Goal: Task Accomplishment & Management: Manage account settings

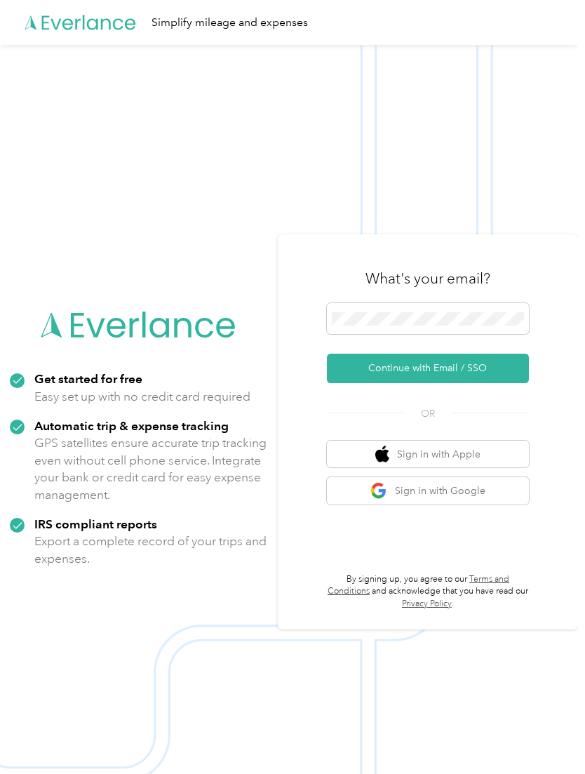
click at [501, 383] on button "Continue with Email / SSO" at bounding box center [428, 368] width 202 height 29
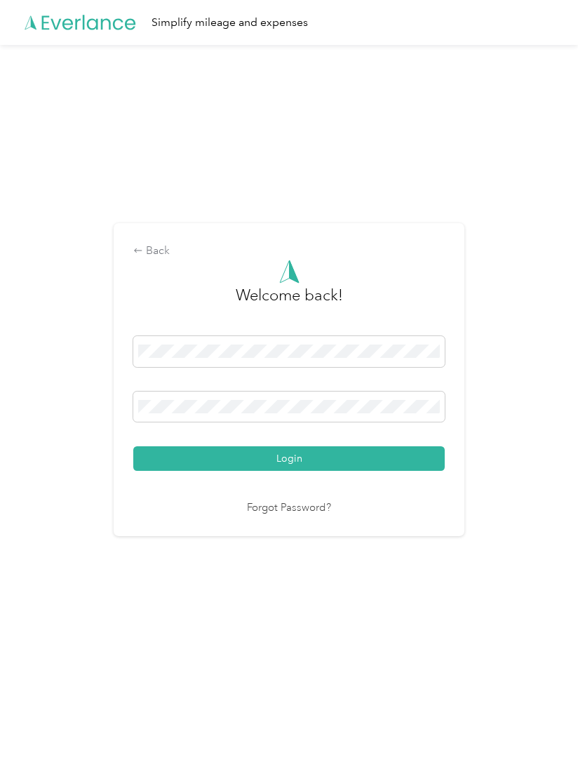
click at [414, 471] on button "Login" at bounding box center [289, 458] width 312 height 25
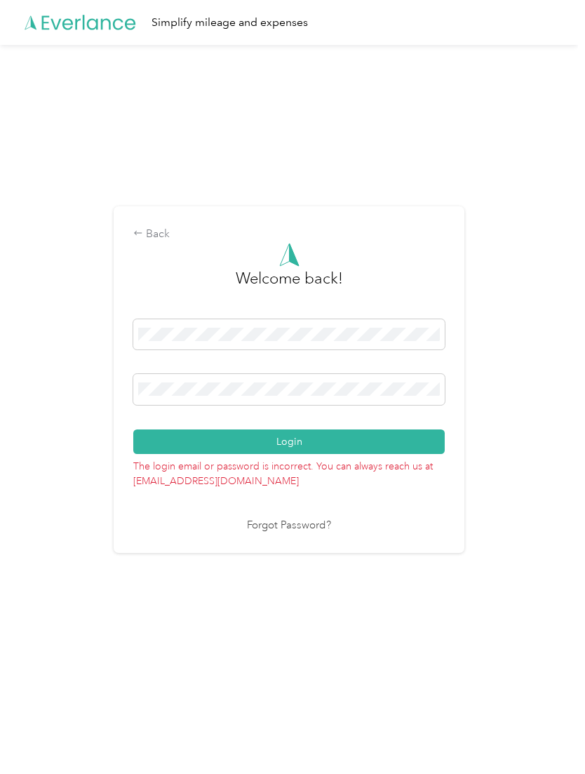
click at [392, 454] on button "Login" at bounding box center [289, 442] width 312 height 25
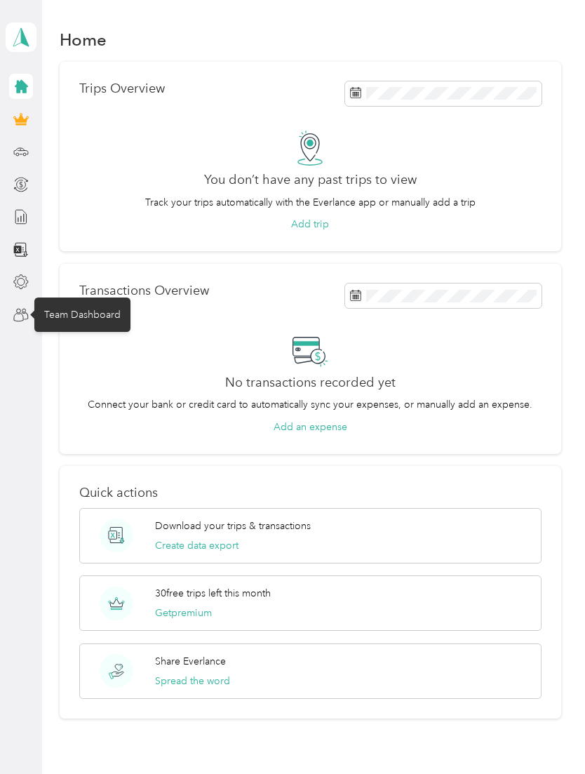
click at [28, 316] on icon at bounding box center [25, 315] width 7 height 7
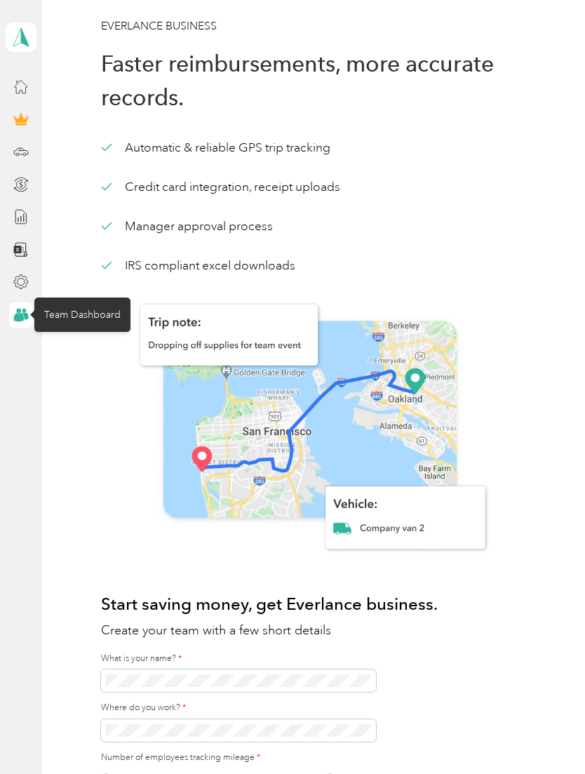
click at [20, 33] on icon at bounding box center [21, 37] width 21 height 20
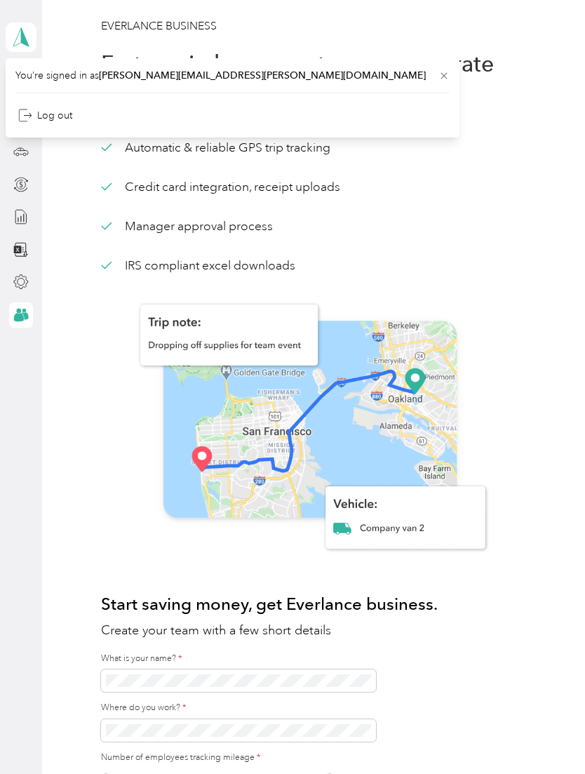
click at [493, 211] on div "Automatic & reliable GPS trip tracking Credit card integration, receipt uploads…" at bounding box center [310, 206] width 418 height 135
